Goal: Check status: Check status

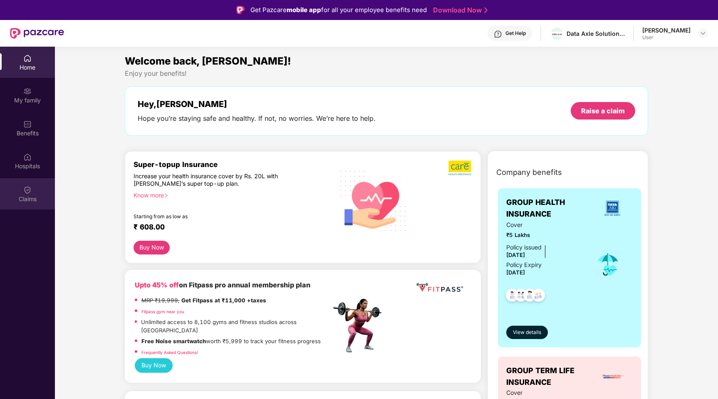
click at [25, 187] on img at bounding box center [27, 190] width 8 height 8
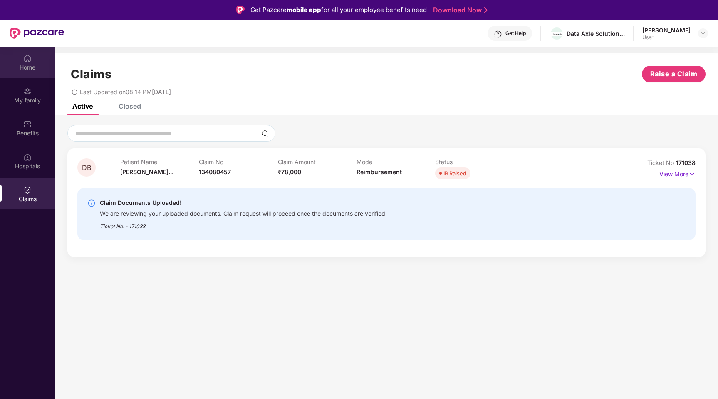
click at [28, 59] on img at bounding box center [27, 58] width 8 height 8
